Goal: Find specific page/section: Find specific page/section

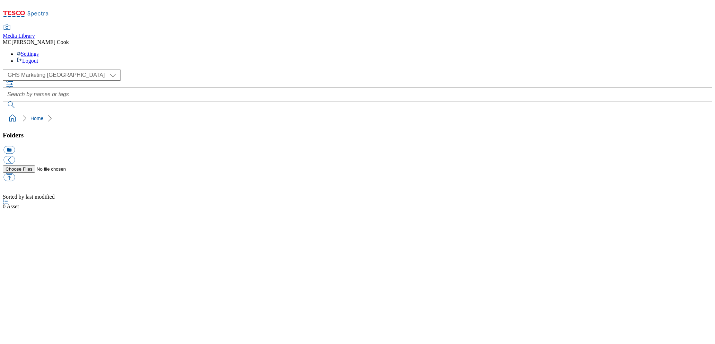
select select "flare-ghs-mktg"
click at [49, 10] on icon at bounding box center [26, 16] width 46 height 15
